Goal: Task Accomplishment & Management: Manage account settings

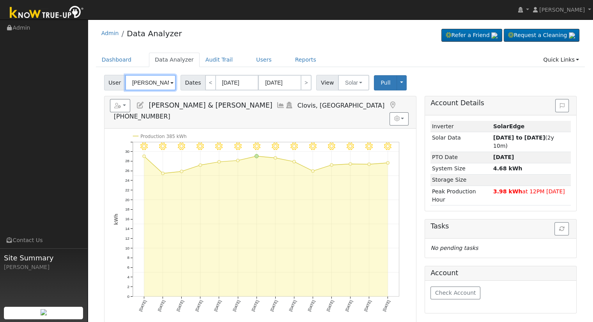
click at [144, 86] on input "[PERSON_NAME] & [PERSON_NAME]" at bounding box center [150, 83] width 51 height 16
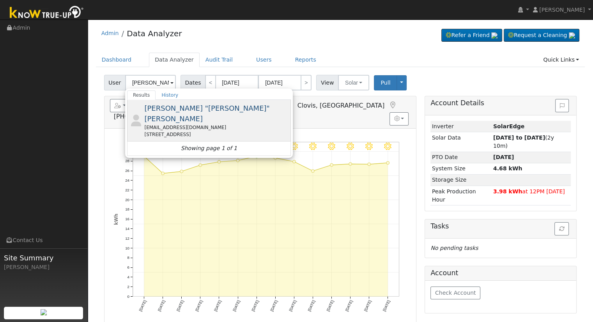
click at [166, 124] on div "[EMAIL_ADDRESS][DOMAIN_NAME]" at bounding box center [216, 127] width 145 height 7
type input "[PERSON_NAME] "[PERSON_NAME]" [PERSON_NAME]"
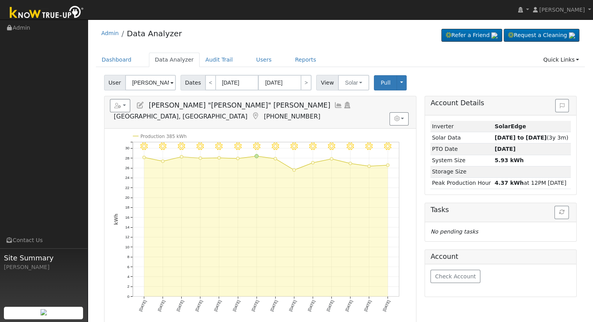
click at [142, 106] on icon at bounding box center [140, 105] width 9 height 7
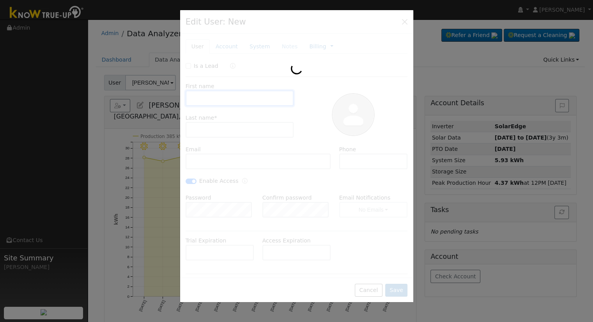
type input "[PERSON_NAME] "[PERSON_NAME]""
type input "[PERSON_NAME]"
type input "[EMAIL_ADDRESS][DOMAIN_NAME]"
type input "[PHONE_NUMBER]"
checkbox input "true"
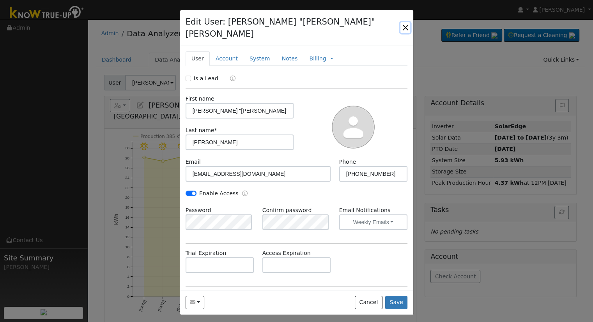
click at [402, 22] on button "button" at bounding box center [406, 27] width 10 height 11
